Goal: Information Seeking & Learning: Learn about a topic

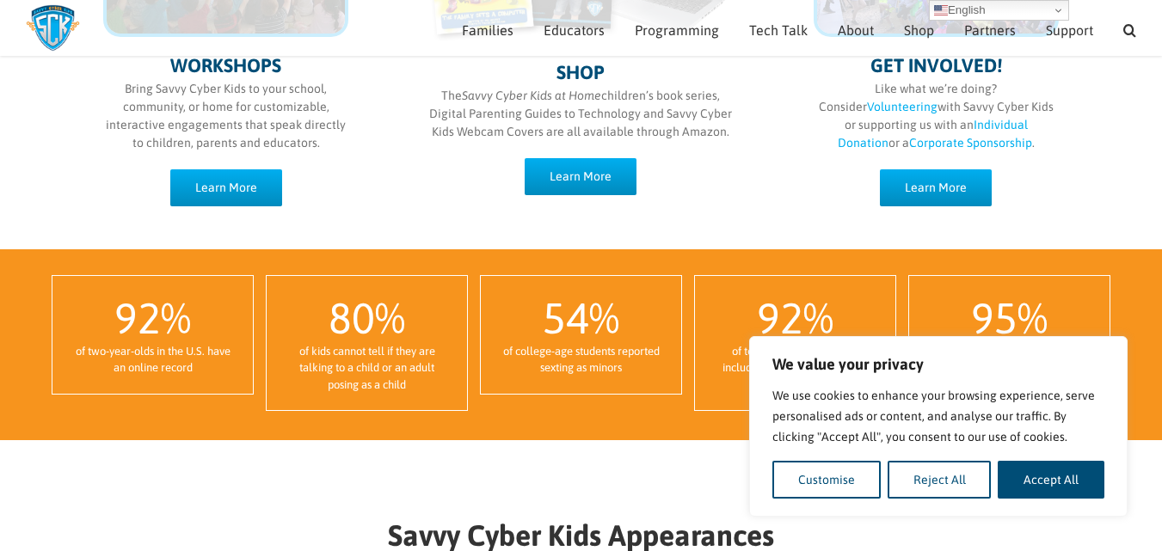
scroll to position [1054, 0]
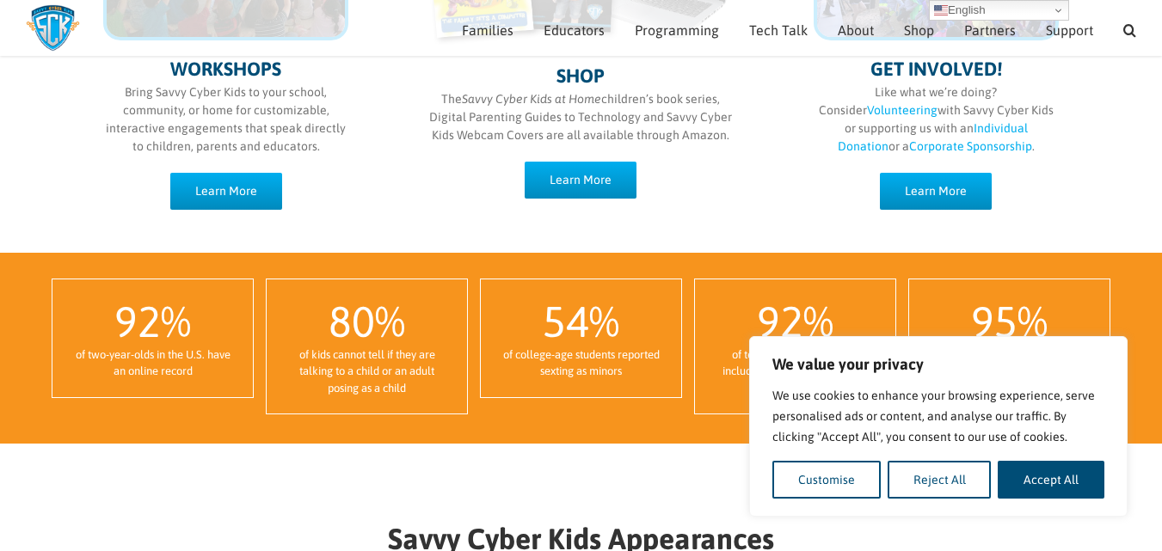
click at [234, 163] on div "WORKSHOPS Bring Savvy Cyber Kids to your school, community, or home for customi…" at bounding box center [226, 36] width 314 height 346
click at [232, 177] on link "Learn More" at bounding box center [226, 191] width 112 height 37
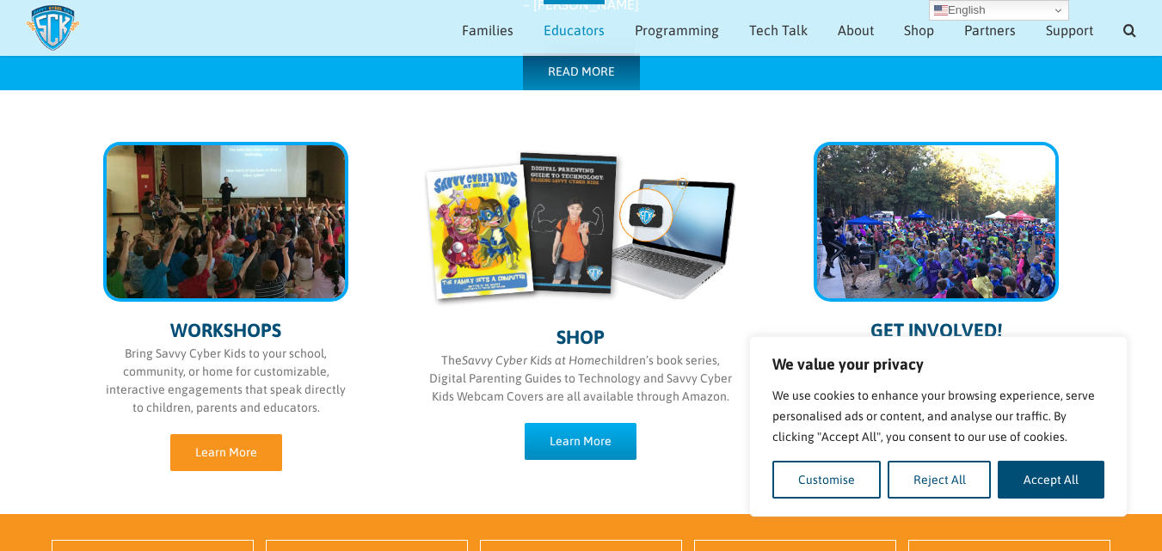
scroll to position [792, 0]
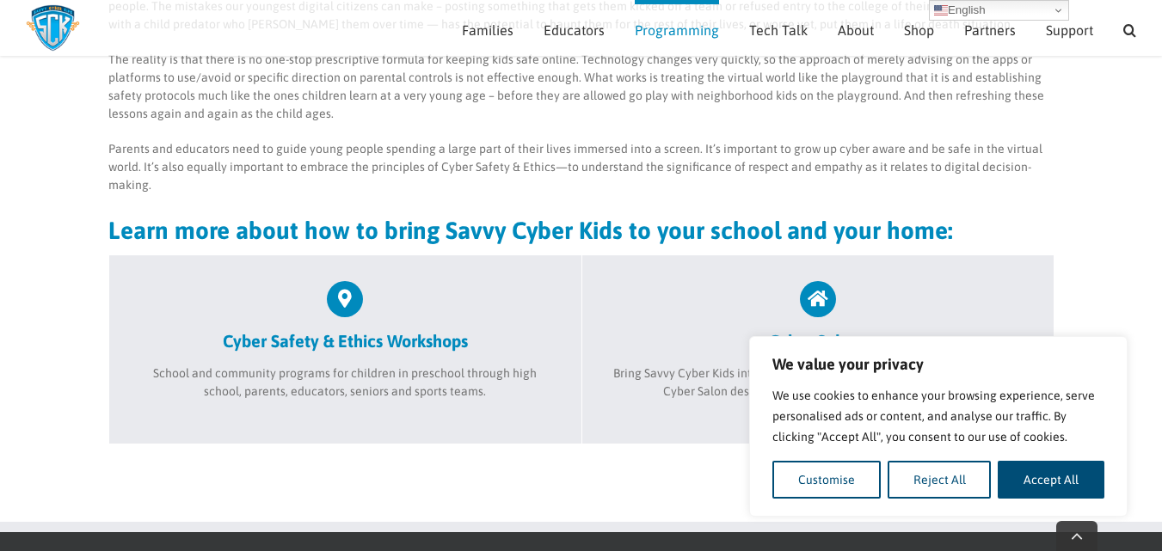
scroll to position [601, 0]
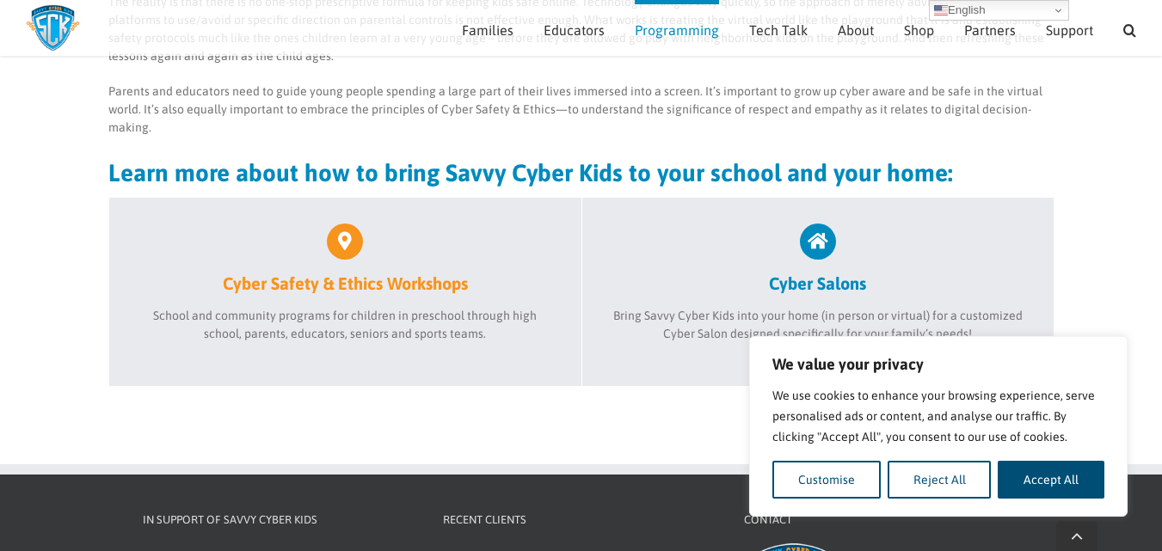
click at [400, 270] on link "Cyber Safety & Ethics Workshops" at bounding box center [345, 259] width 420 height 71
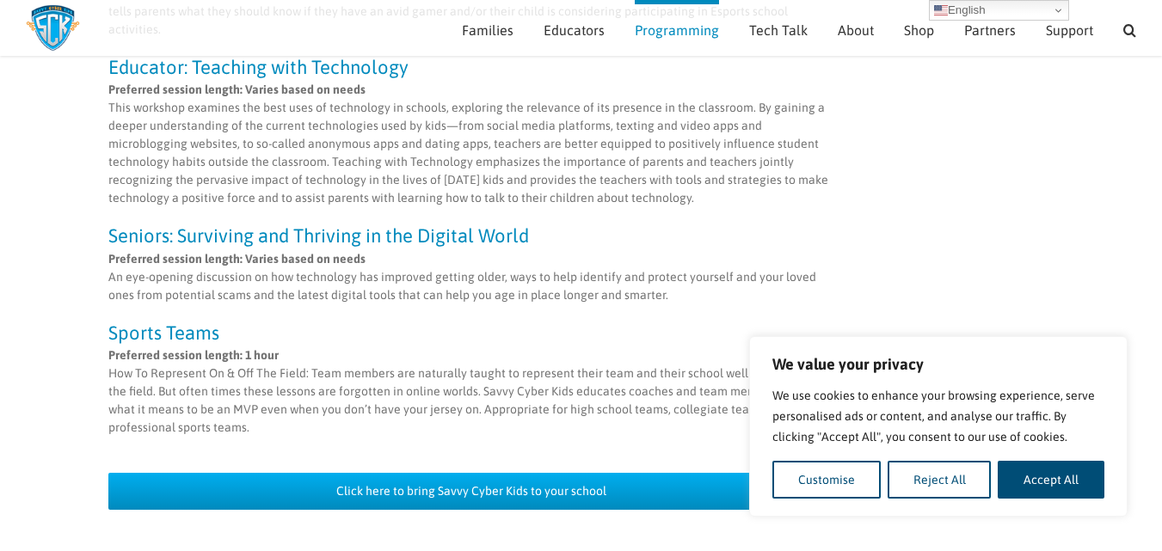
scroll to position [1559, 0]
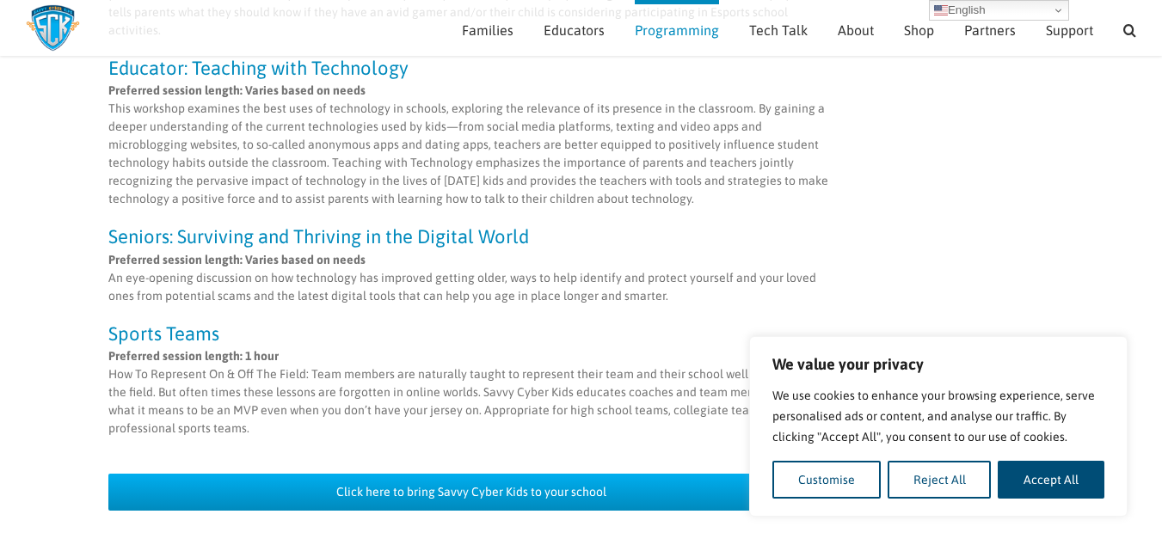
click at [550, 251] on p "Preferred session length: Varies based on needs An eye-opening discussion on ho…" at bounding box center [471, 278] width 727 height 54
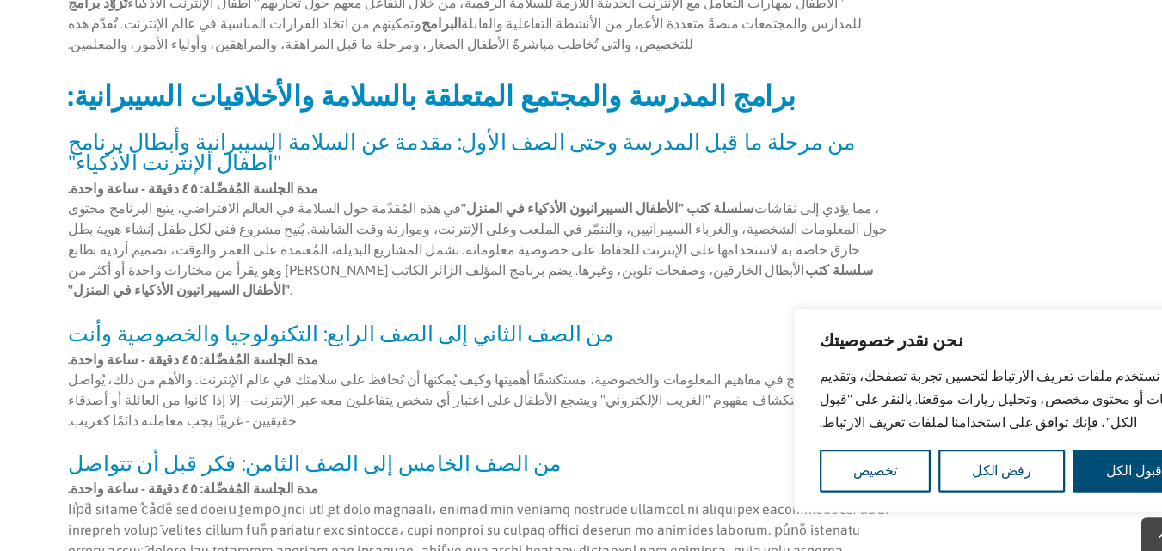
scroll to position [313, 0]
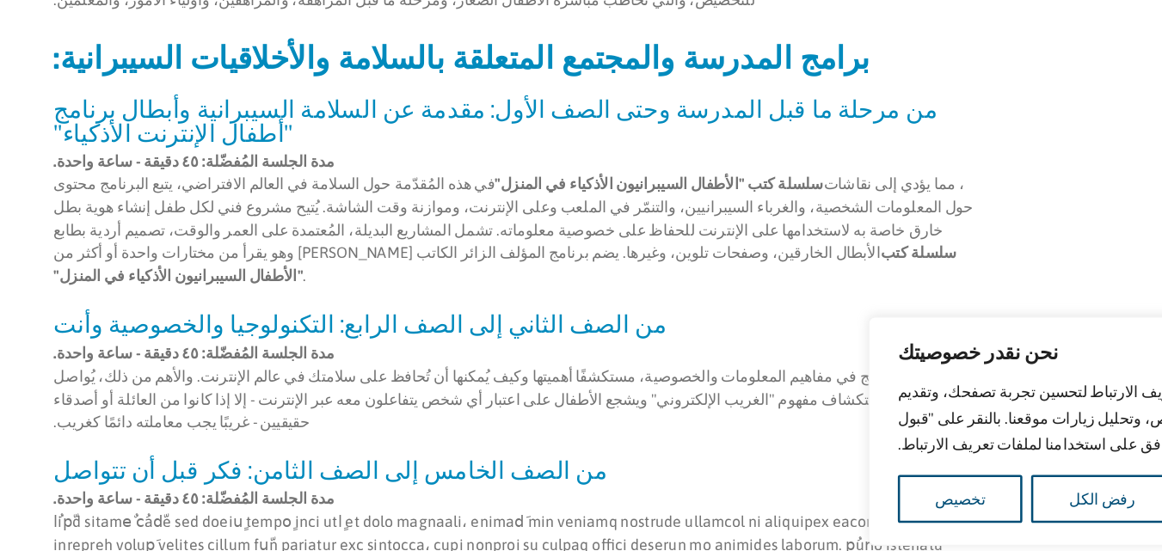
click at [389, 331] on font "من الصف الثاني إلى الصف الرابع: التكنولوجيا والخصوصية وأنت" at bounding box center [349, 342] width 482 height 22
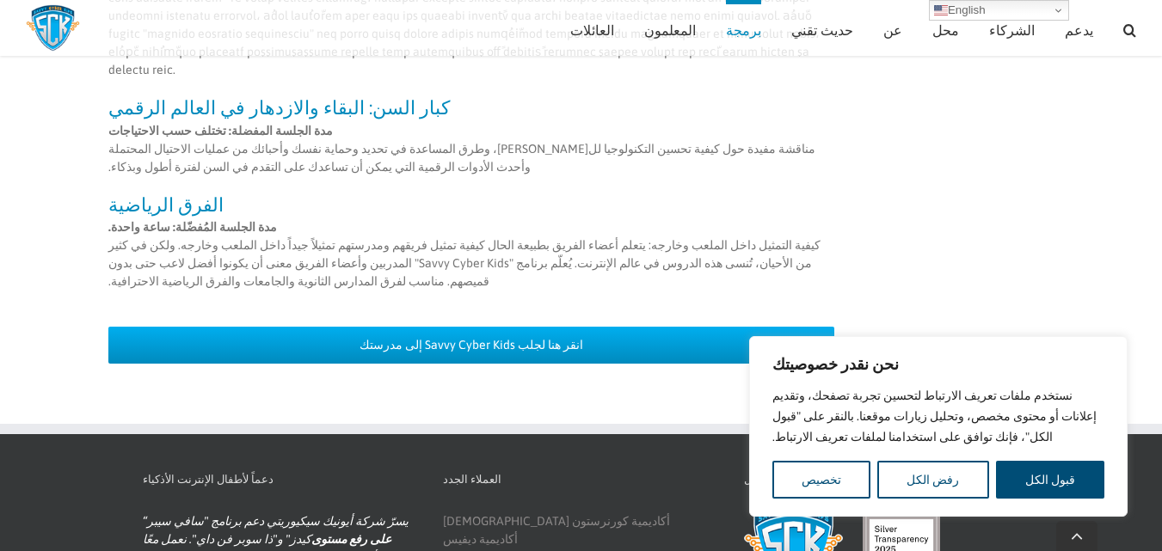
scroll to position [1591, 0]
